Goal: Task Accomplishment & Management: Manage account settings

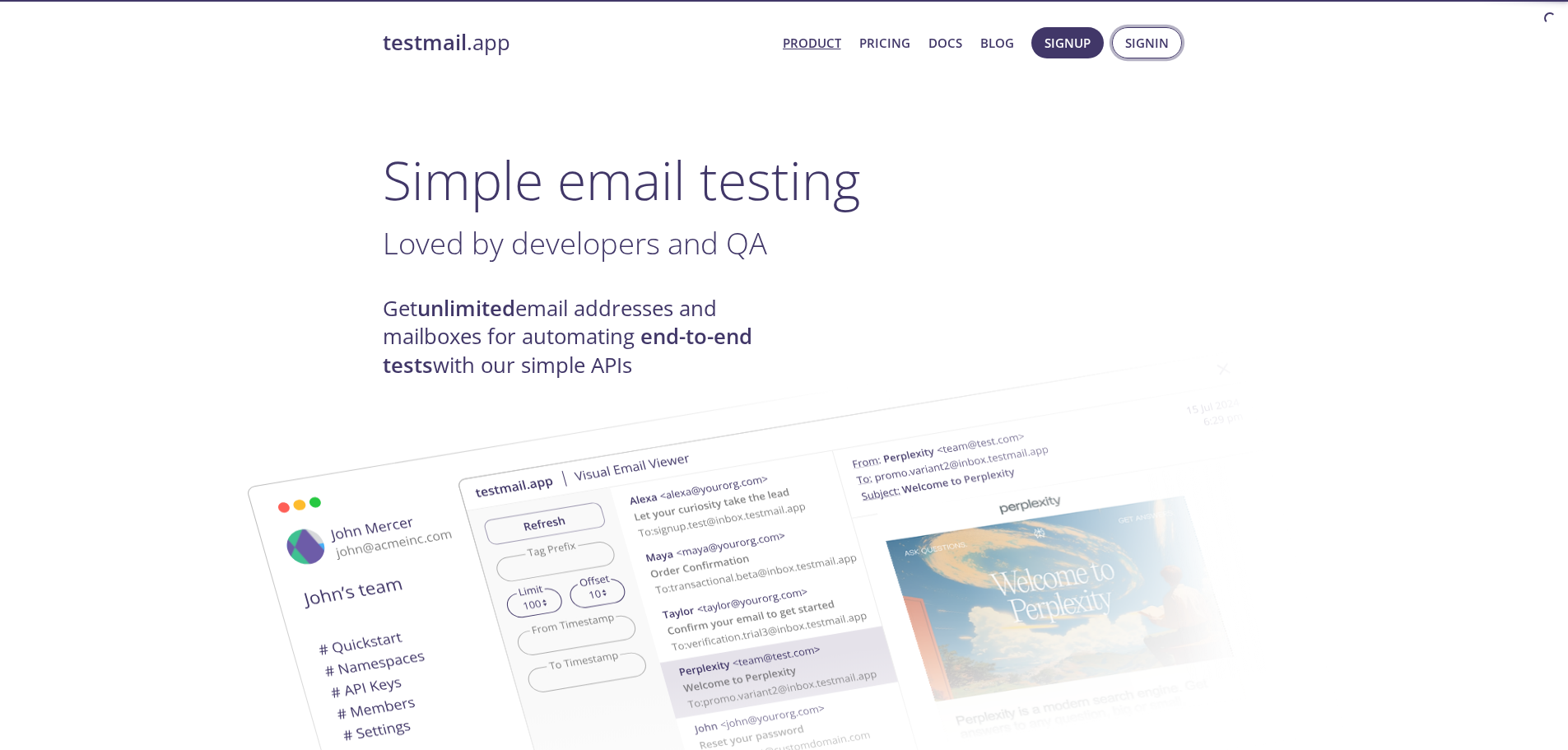
click at [1133, 39] on span "Signin" at bounding box center [1147, 42] width 44 height 21
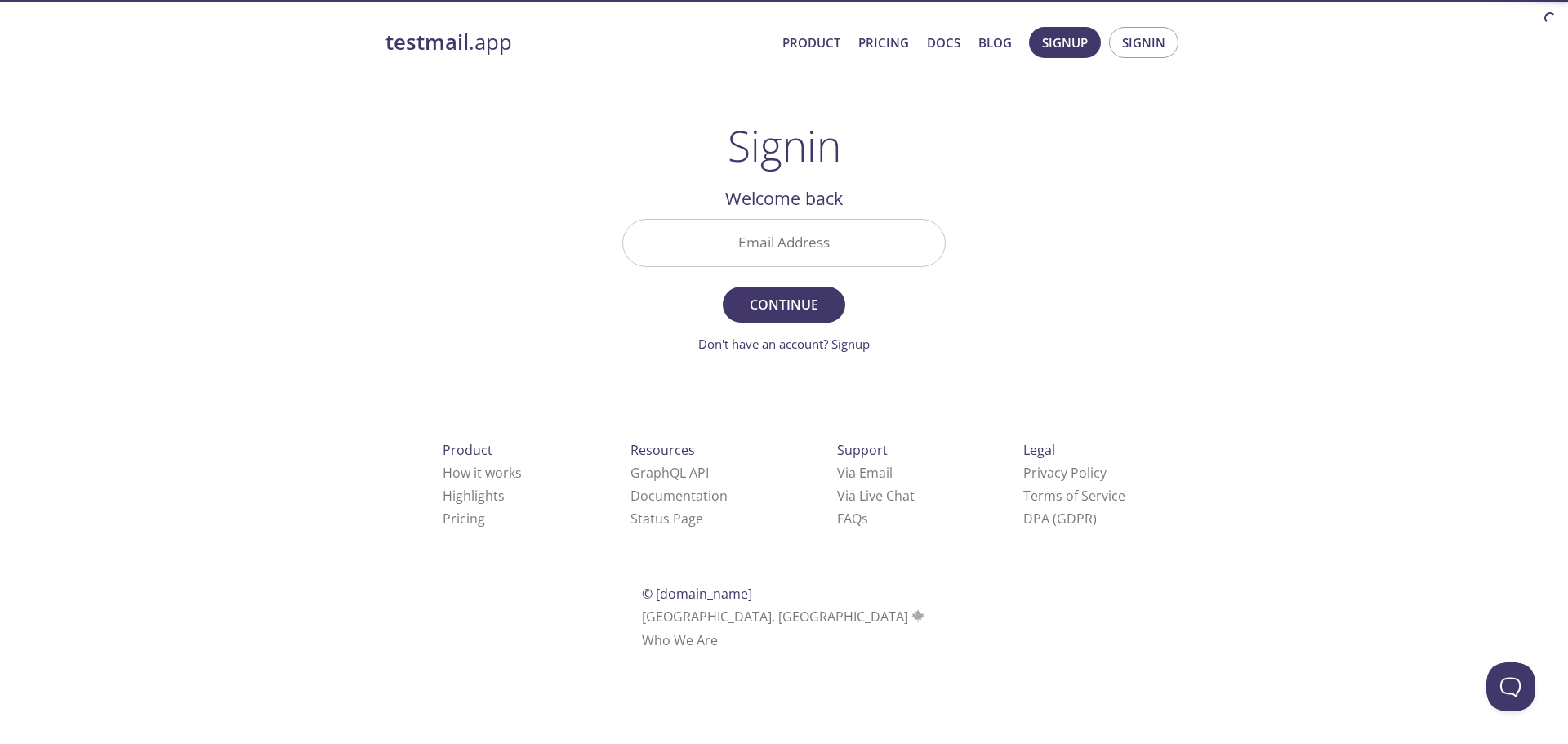
click at [790, 248] on input "Email Address" at bounding box center [784, 243] width 322 height 47
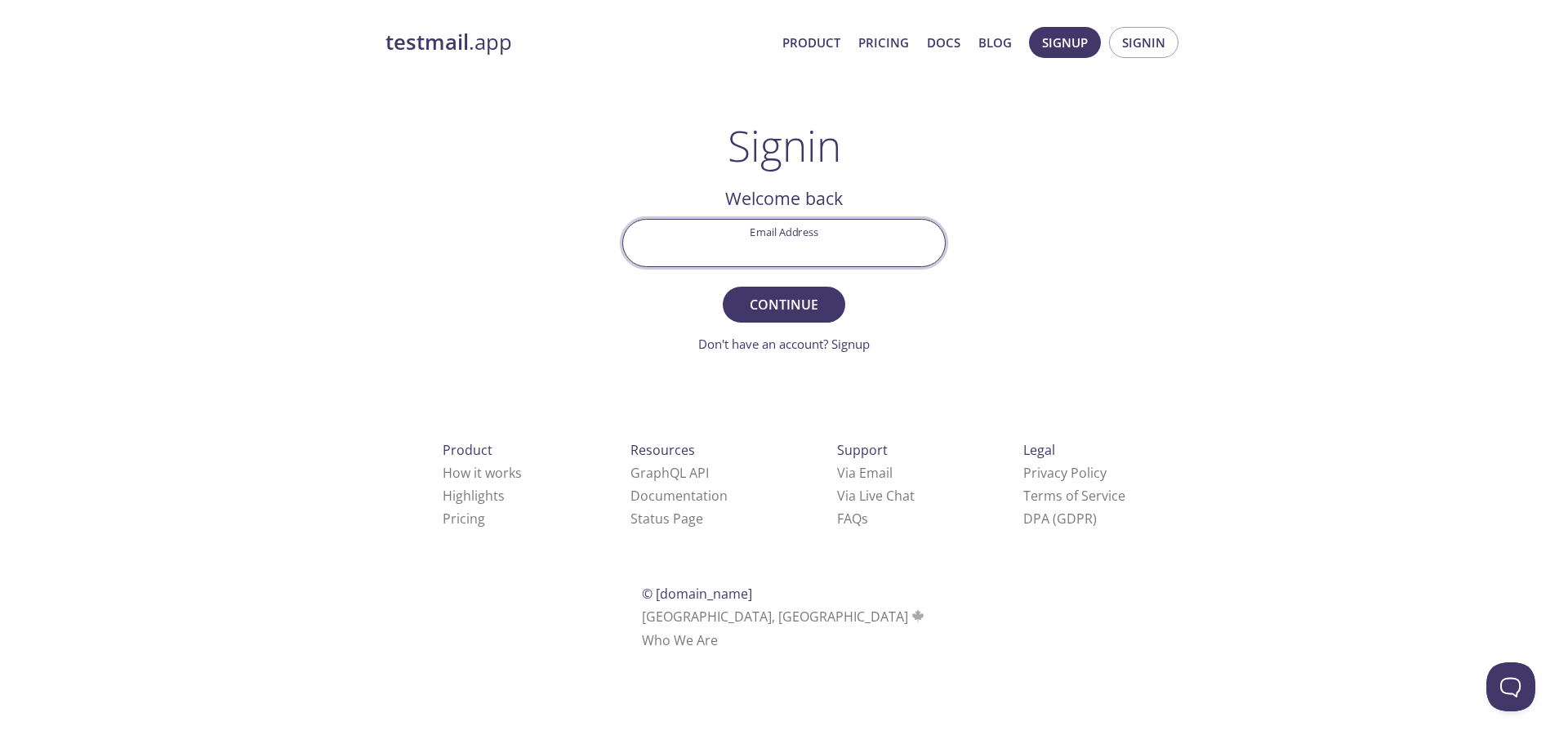
click at [1253, 238] on div "testmail .app Product Pricing Docs Blog Signup Signin Signin Welcome back Email…" at bounding box center [784, 356] width 1568 height 682
click at [1133, 53] on span "Signin" at bounding box center [1145, 42] width 44 height 21
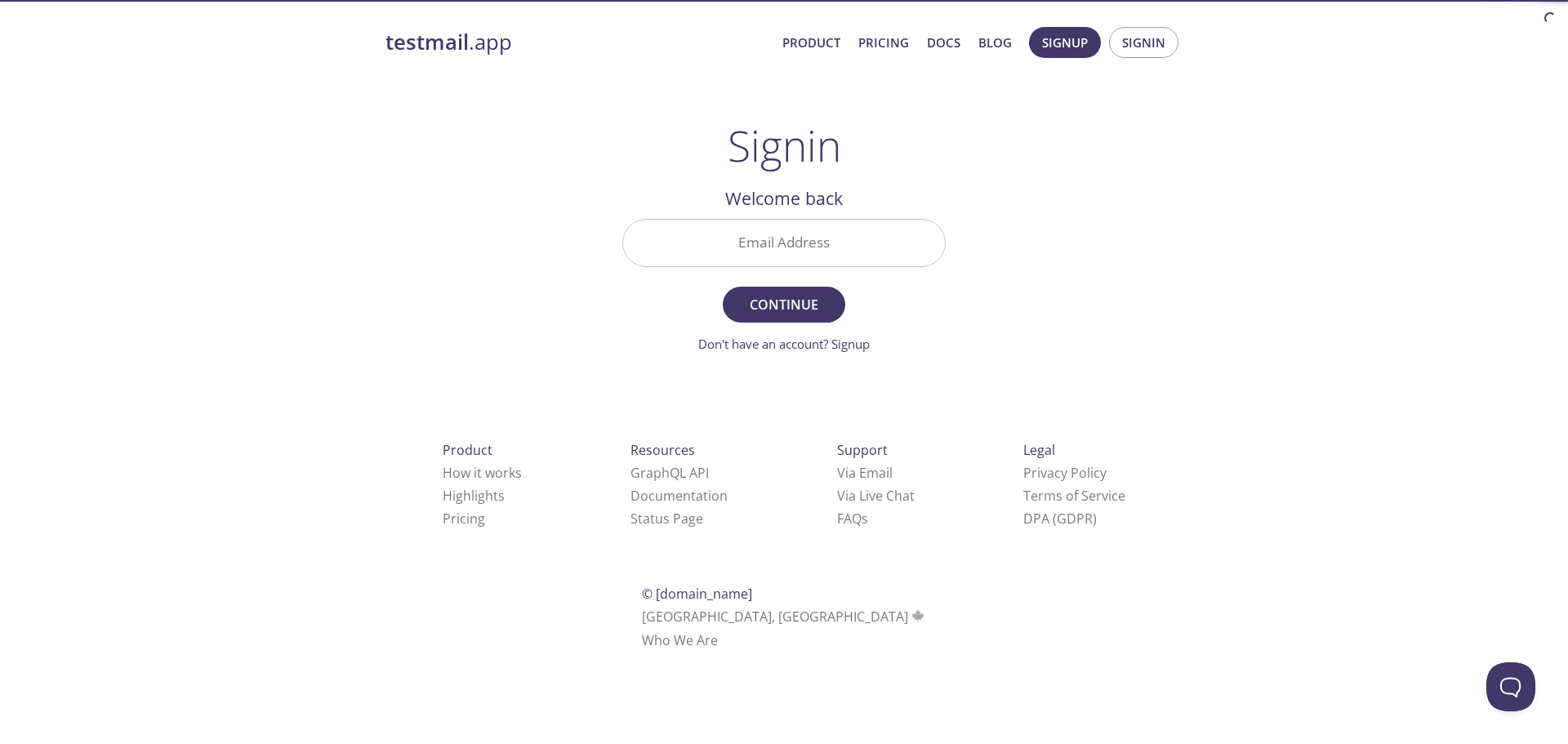
click at [825, 248] on input "Email Address" at bounding box center [784, 243] width 322 height 47
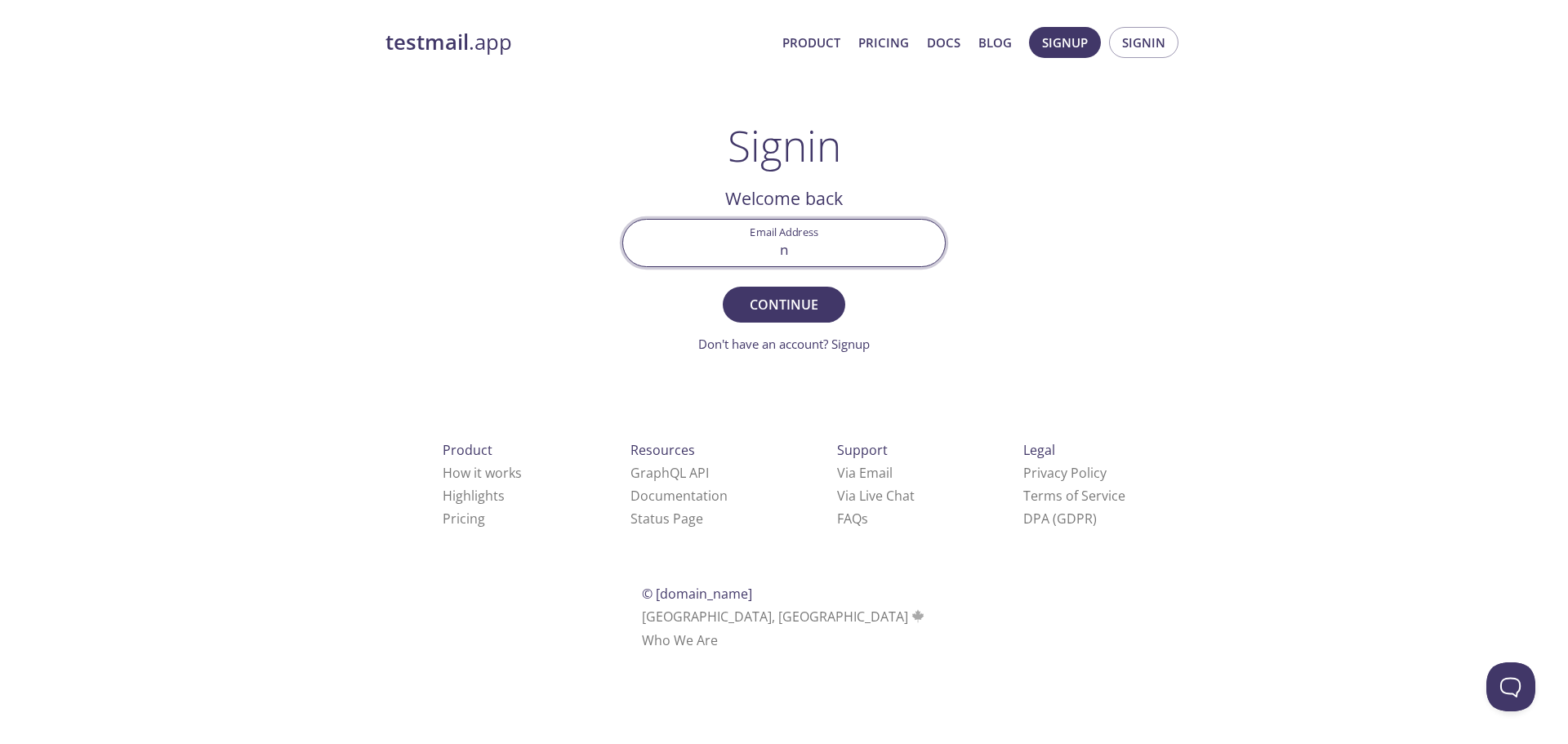
type input "[EMAIL_ADDRESS][DOMAIN_NAME]"
click at [802, 310] on span "Continue" at bounding box center [784, 305] width 86 height 23
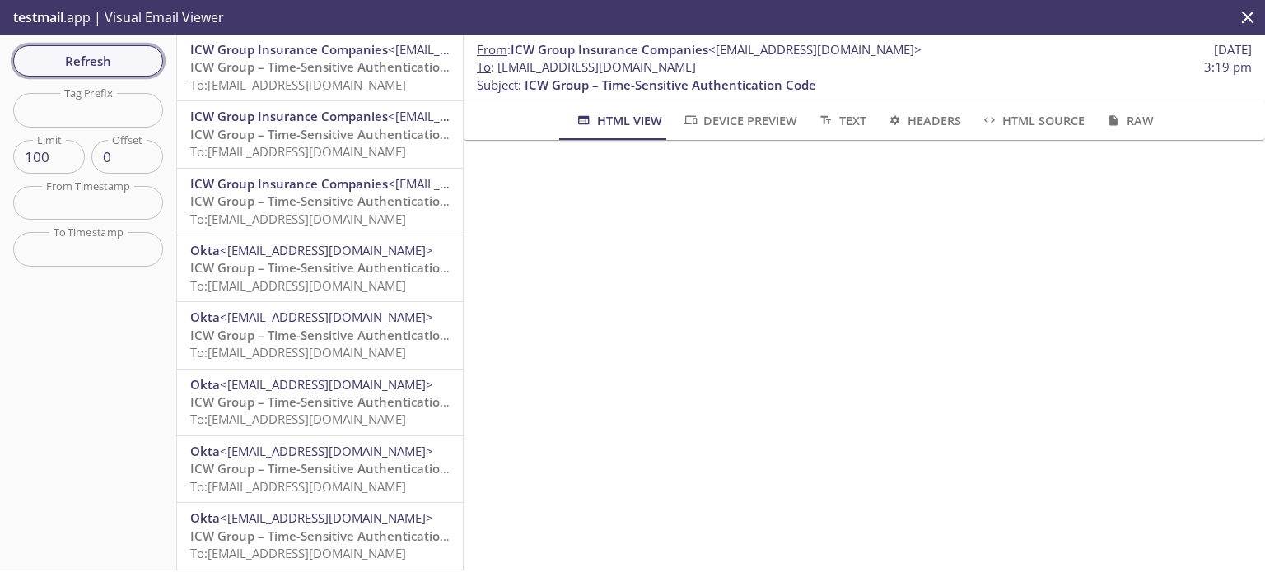
click at [123, 55] on span "Refresh" at bounding box center [88, 60] width 124 height 21
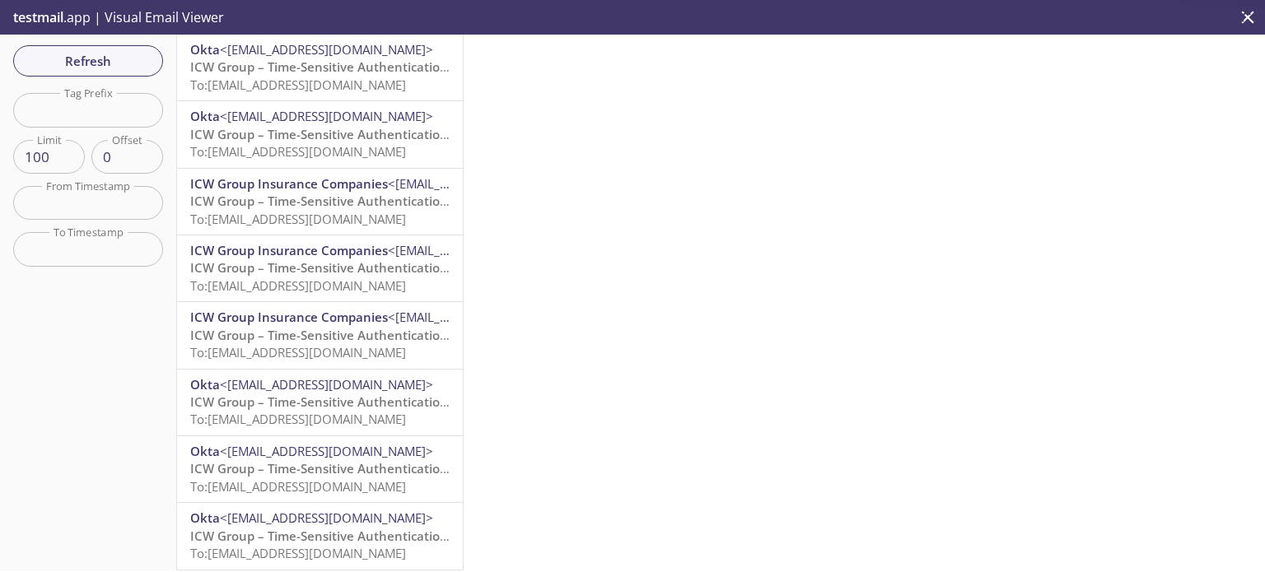
click at [294, 77] on span "To: [EMAIL_ADDRESS][DOMAIN_NAME]" at bounding box center [298, 85] width 216 height 16
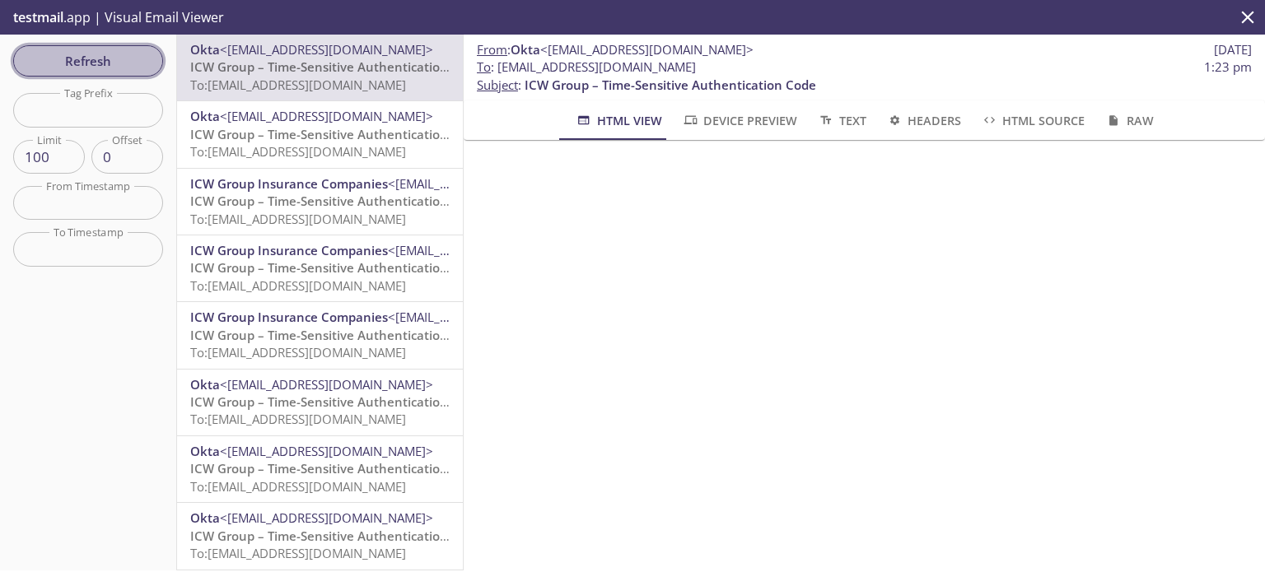
click at [109, 63] on span "Refresh" at bounding box center [88, 60] width 124 height 21
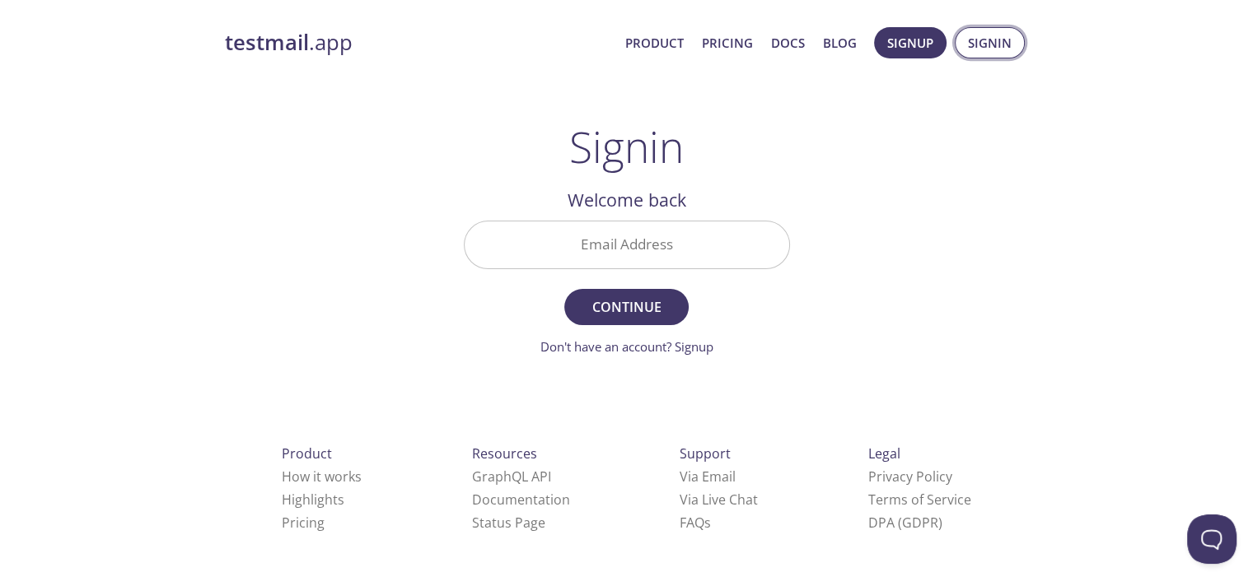
click at [992, 44] on span "Signin" at bounding box center [990, 42] width 44 height 21
click at [744, 235] on input "Email Address" at bounding box center [627, 245] width 325 height 47
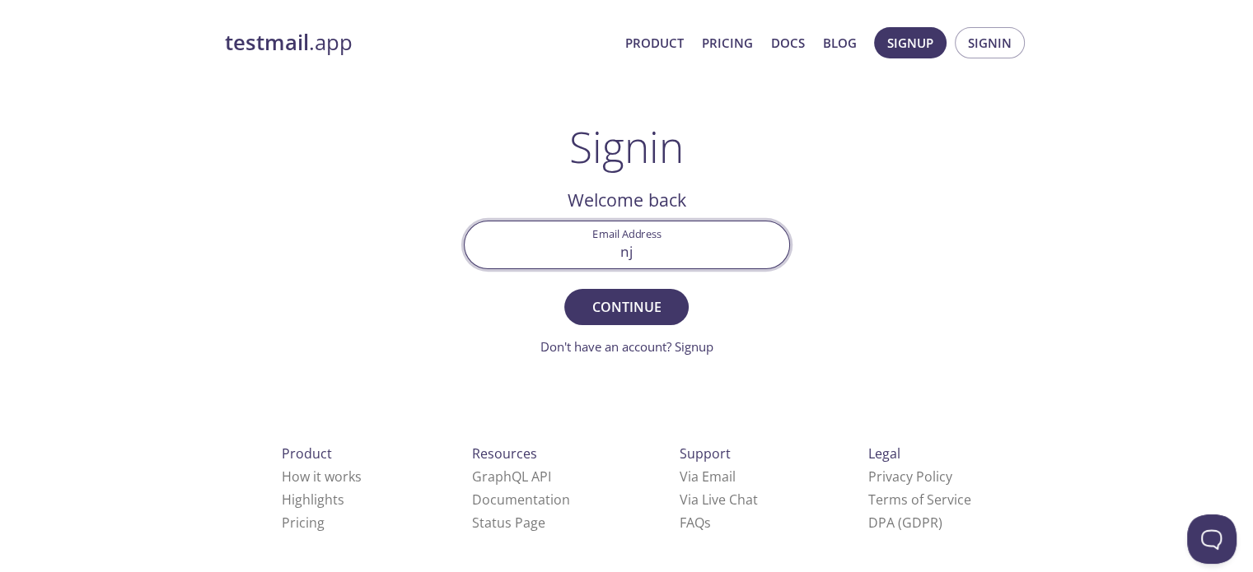
type input "[EMAIL_ADDRESS][DOMAIN_NAME]"
click at [609, 312] on span "Continue" at bounding box center [625, 307] width 87 height 23
click at [737, 234] on input "Signin Security Code" at bounding box center [627, 245] width 325 height 47
paste input "4GEWG3M"
type input "4GEWG3M"
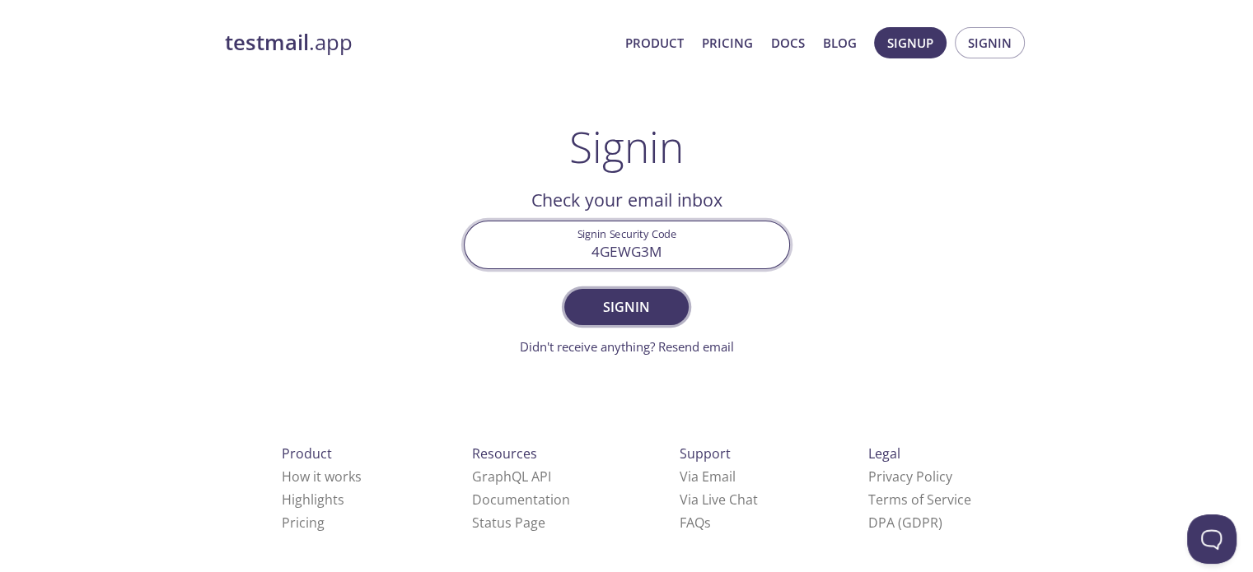
click at [656, 314] on span "Signin" at bounding box center [625, 307] width 87 height 23
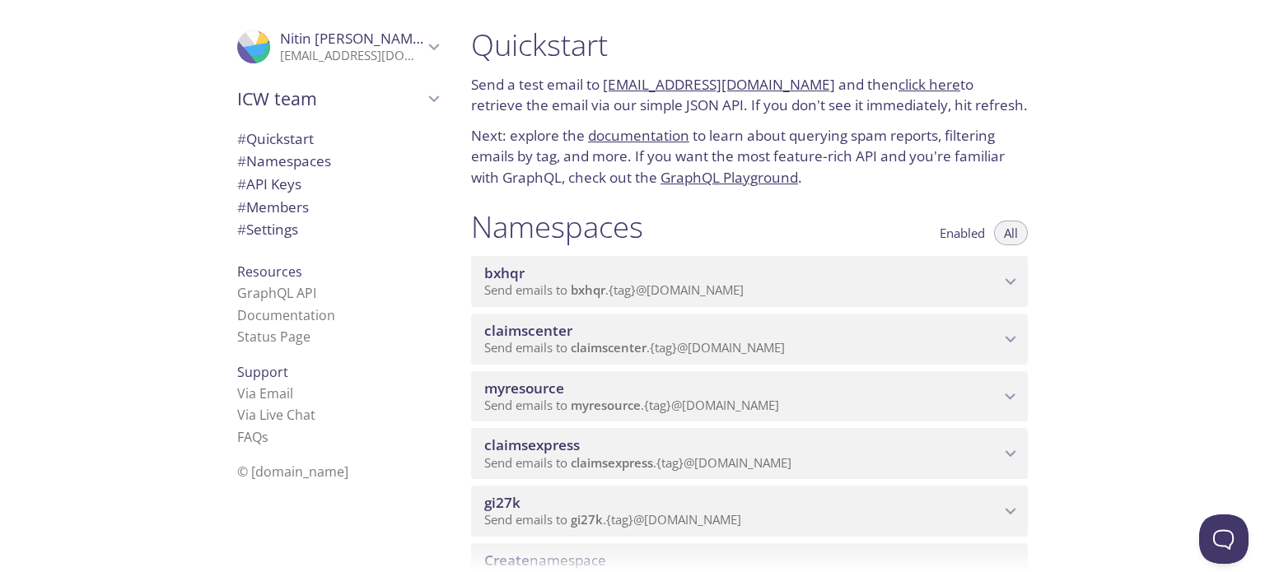
click at [762, 385] on span "myresource" at bounding box center [742, 389] width 516 height 18
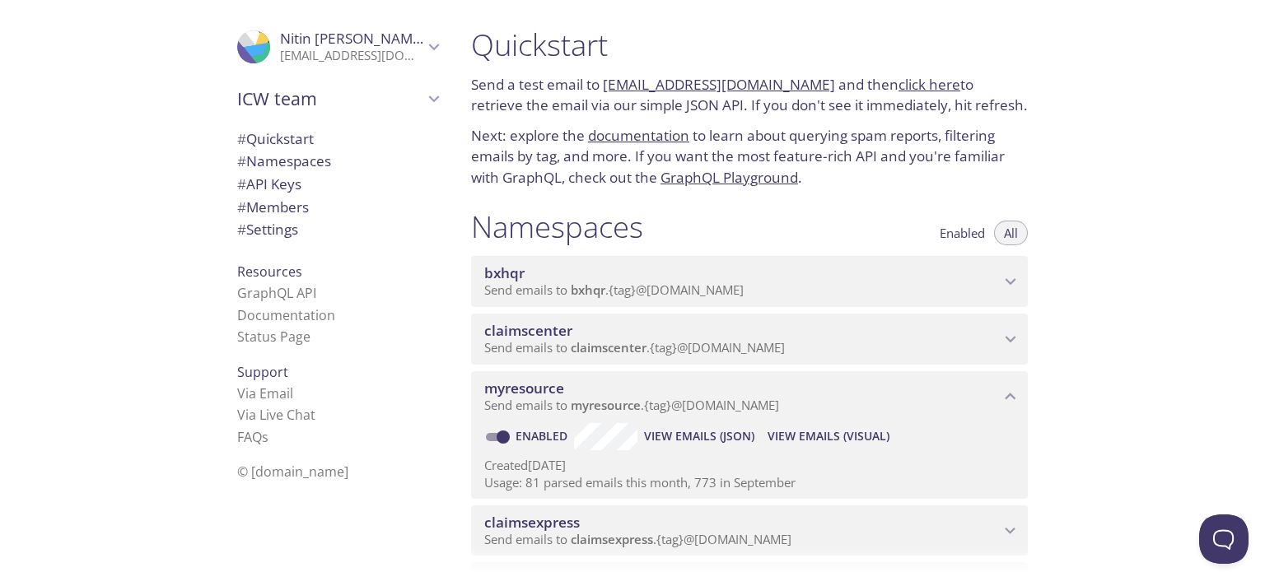
click at [806, 442] on span "View Emails (Visual)" at bounding box center [829, 437] width 122 height 20
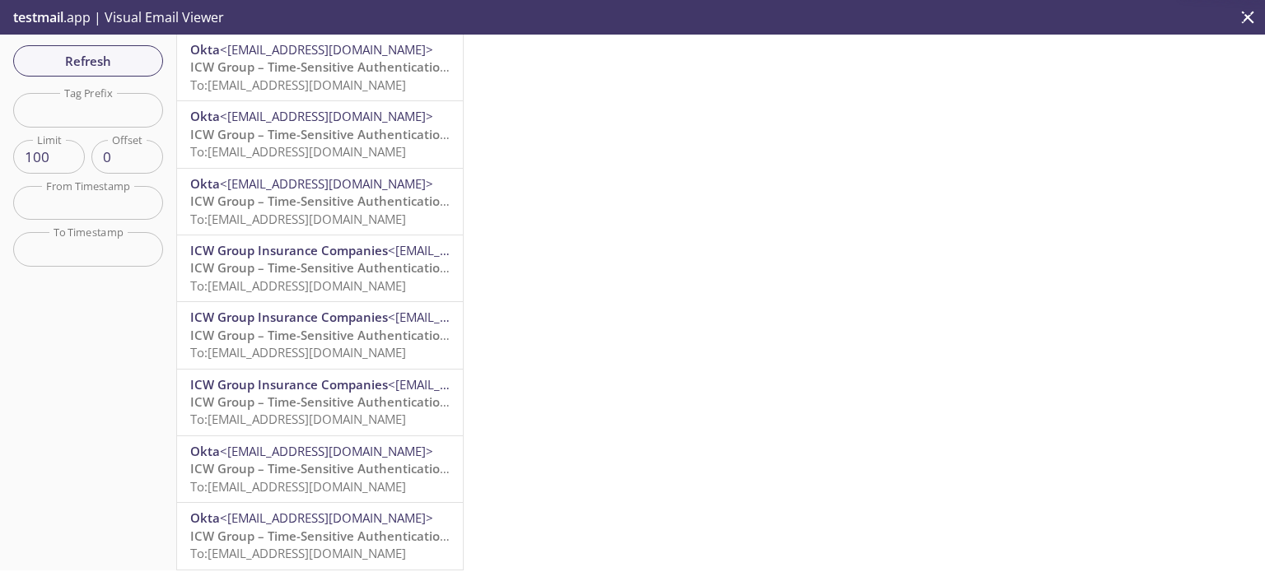
click at [315, 72] on span "ICW Group – Time-Sensitive Authentication Code" at bounding box center [336, 66] width 292 height 16
